Goal: Transaction & Acquisition: Subscribe to service/newsletter

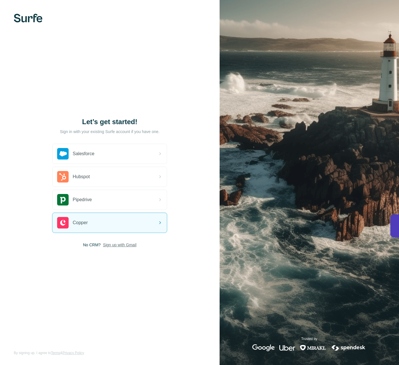
click at [107, 246] on span "Sign up with Gmail" at bounding box center [120, 245] width 34 height 6
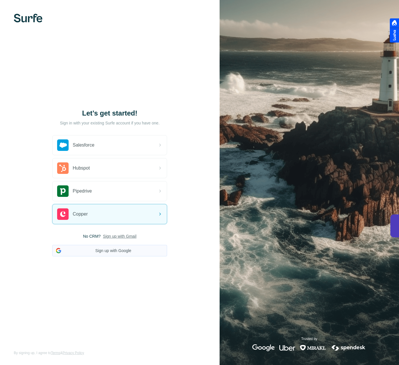
click at [114, 246] on button "Sign up with Google" at bounding box center [109, 250] width 115 height 11
